Goal: Transaction & Acquisition: Book appointment/travel/reservation

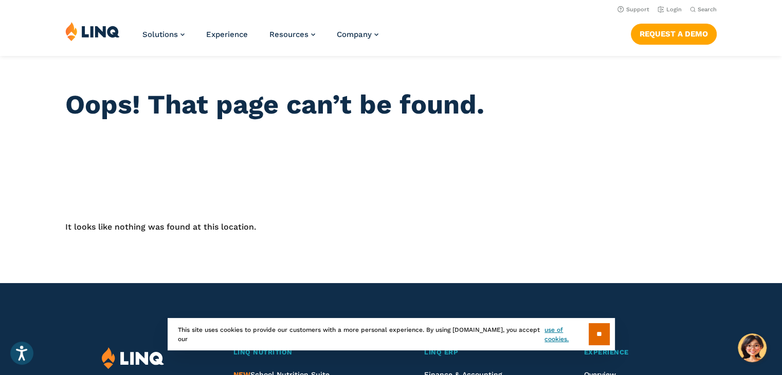
click at [273, 193] on section "Oops! That page can’t be found. It looks like nothing was found at this locatio…" at bounding box center [391, 145] width 782 height 177
click at [640, 42] on link "Request a Demo" at bounding box center [674, 34] width 86 height 21
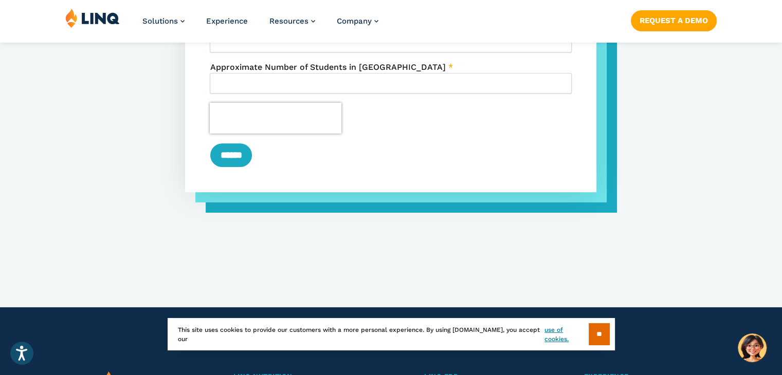
scroll to position [726, 0]
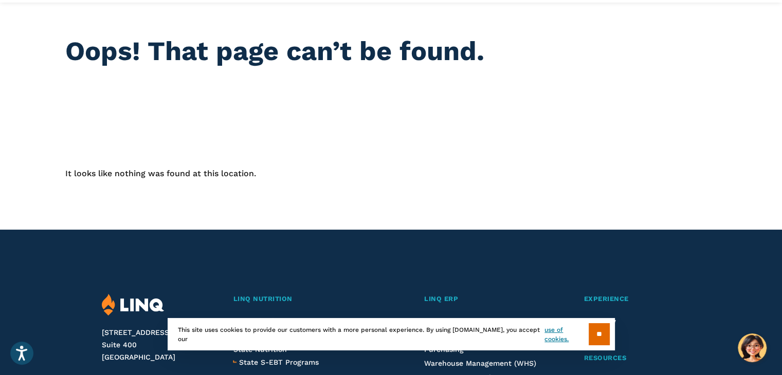
scroll to position [55, 0]
